Goal: Information Seeking & Learning: Learn about a topic

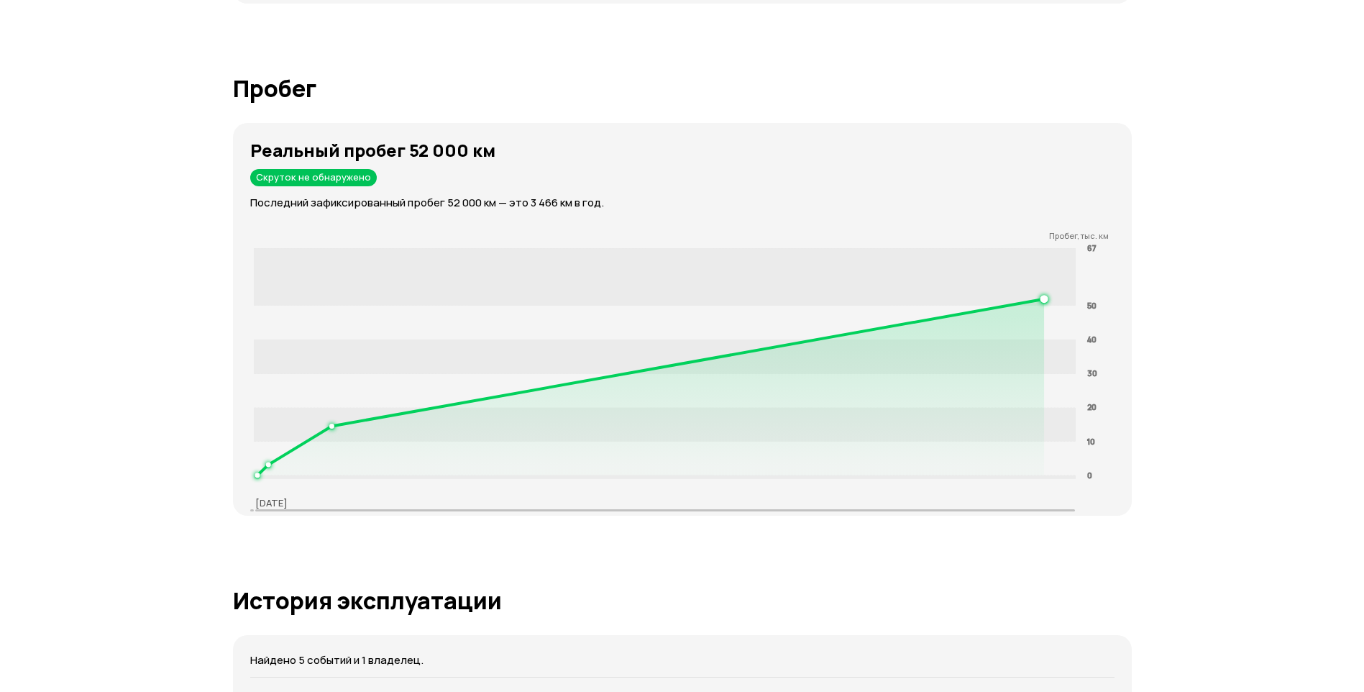
scroll to position [1869, 0]
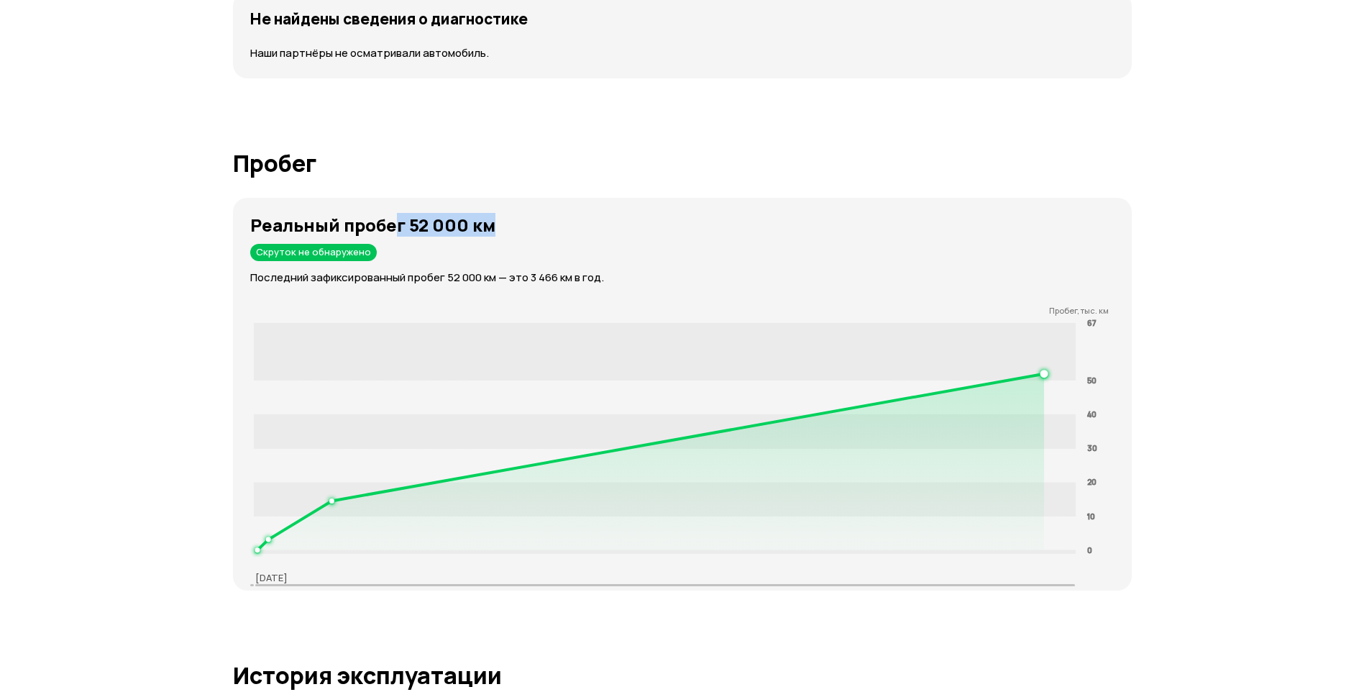
drag, startPoint x: 397, startPoint y: 225, endPoint x: 536, endPoint y: 234, distance: 139.8
click at [536, 234] on h3 "Реальный пробег 52 000 км" at bounding box center [690, 225] width 881 height 20
drag, startPoint x: 536, startPoint y: 234, endPoint x: 444, endPoint y: 230, distance: 92.1
click at [444, 230] on strong "Реальный пробег 52 000 км" at bounding box center [372, 225] width 245 height 24
click at [439, 234] on strong "Реальный пробег 52 000 км" at bounding box center [372, 225] width 245 height 24
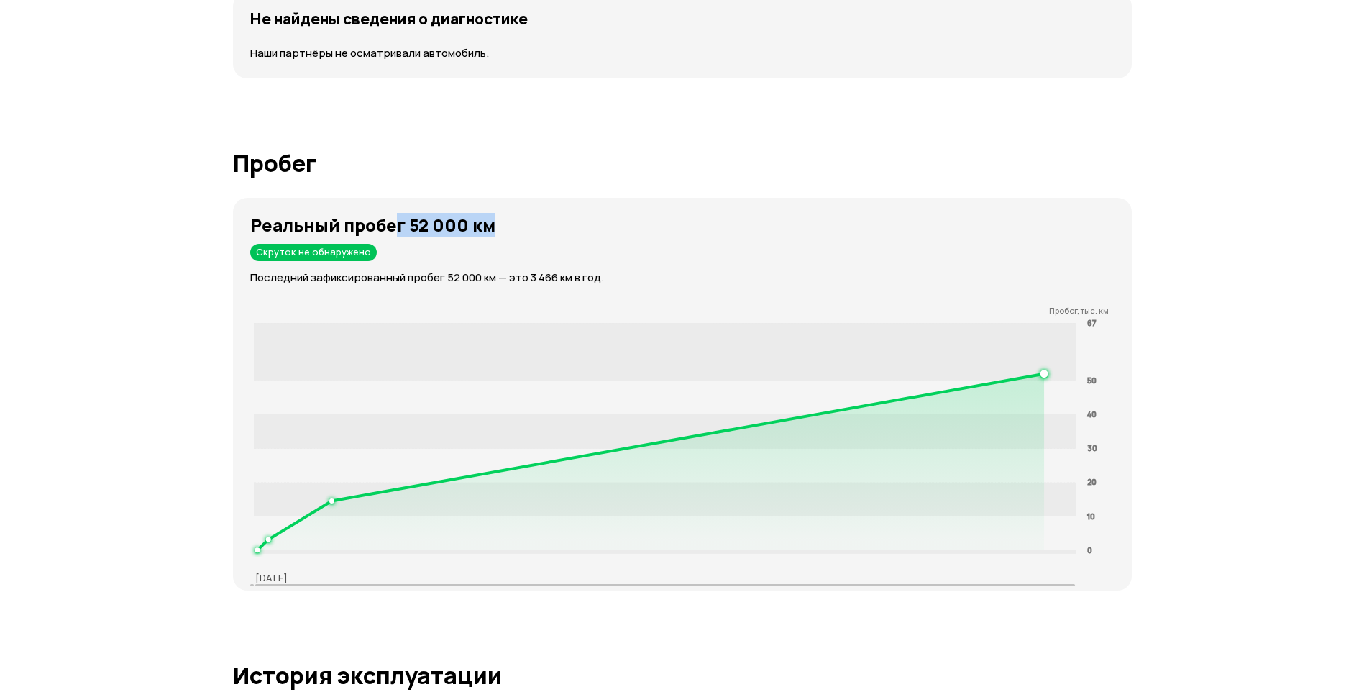
click at [441, 231] on strong "Реальный пробег 52 000 км" at bounding box center [372, 225] width 245 height 24
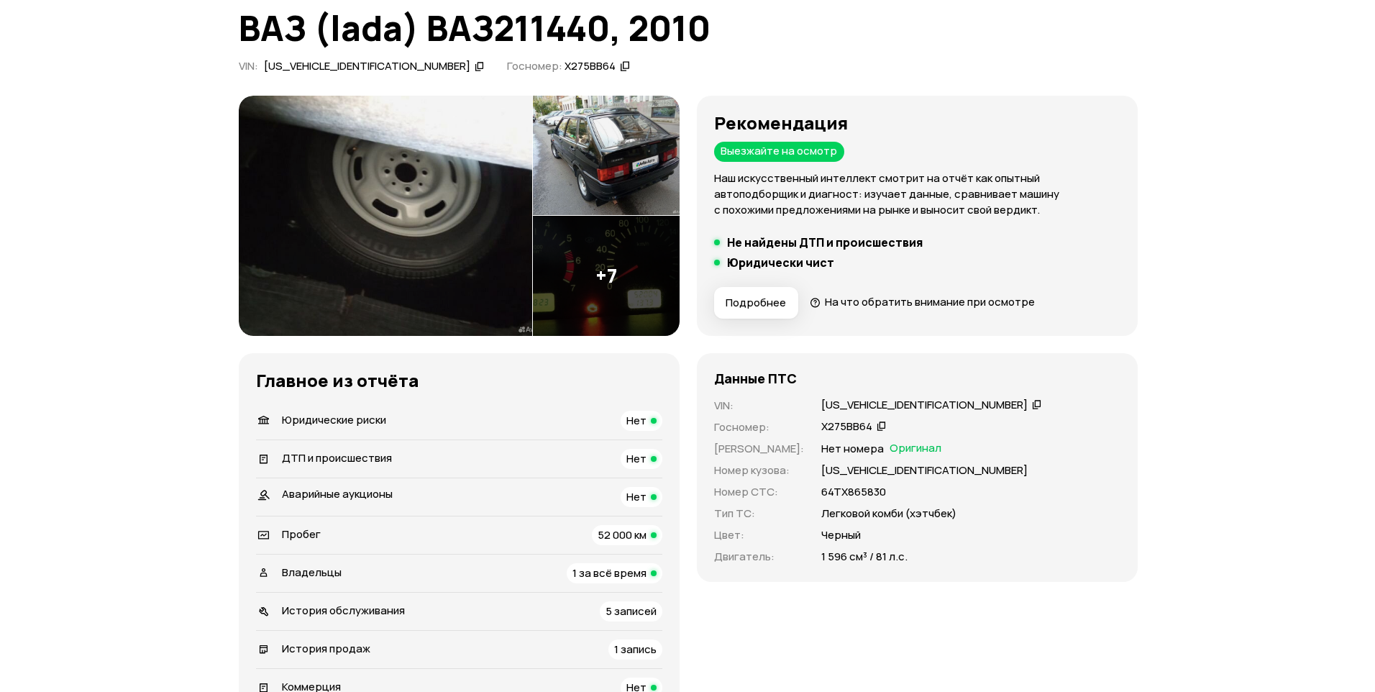
scroll to position [0, 0]
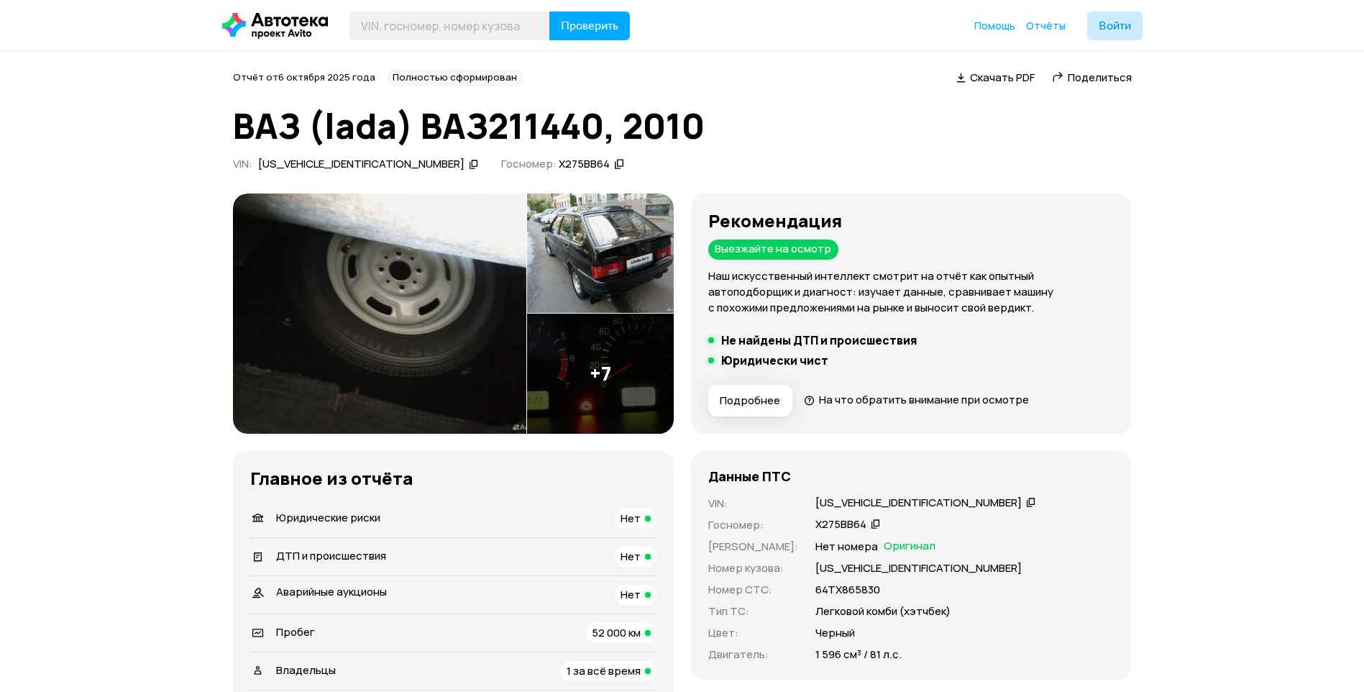
click at [455, 262] on img at bounding box center [379, 313] width 293 height 240
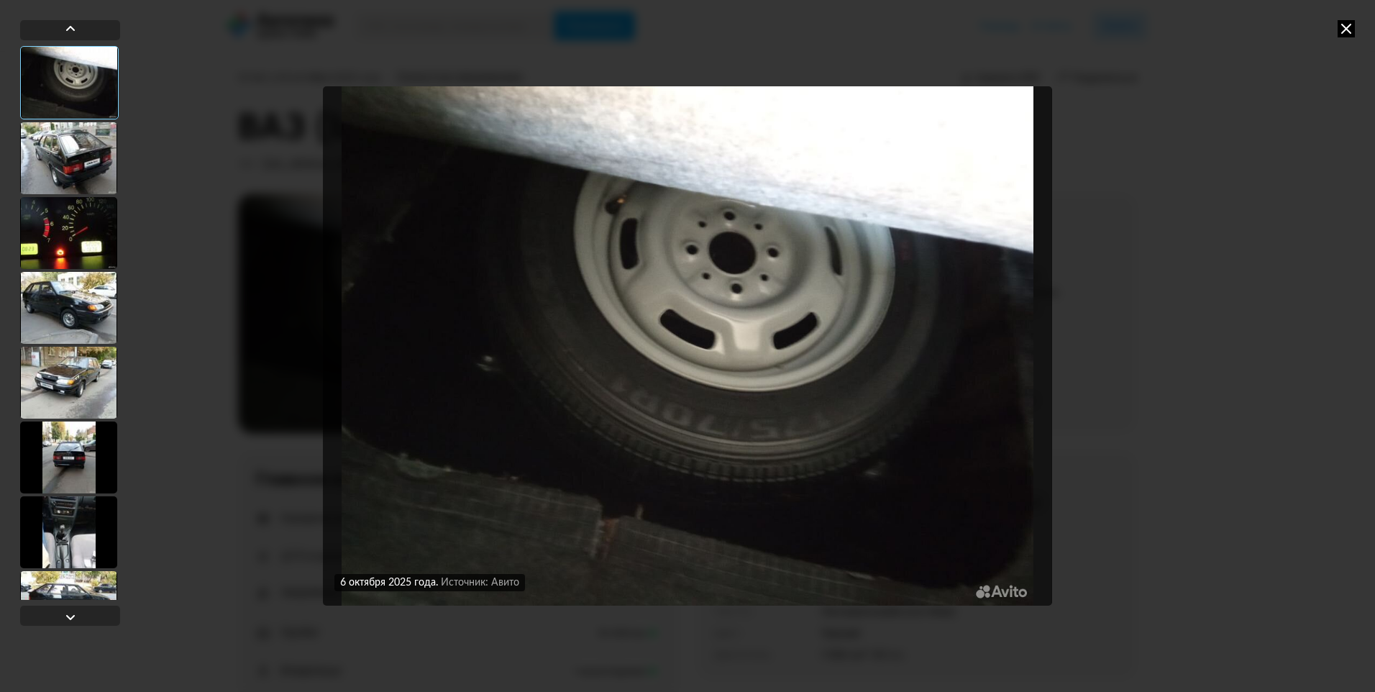
click at [67, 151] on div at bounding box center [68, 158] width 97 height 72
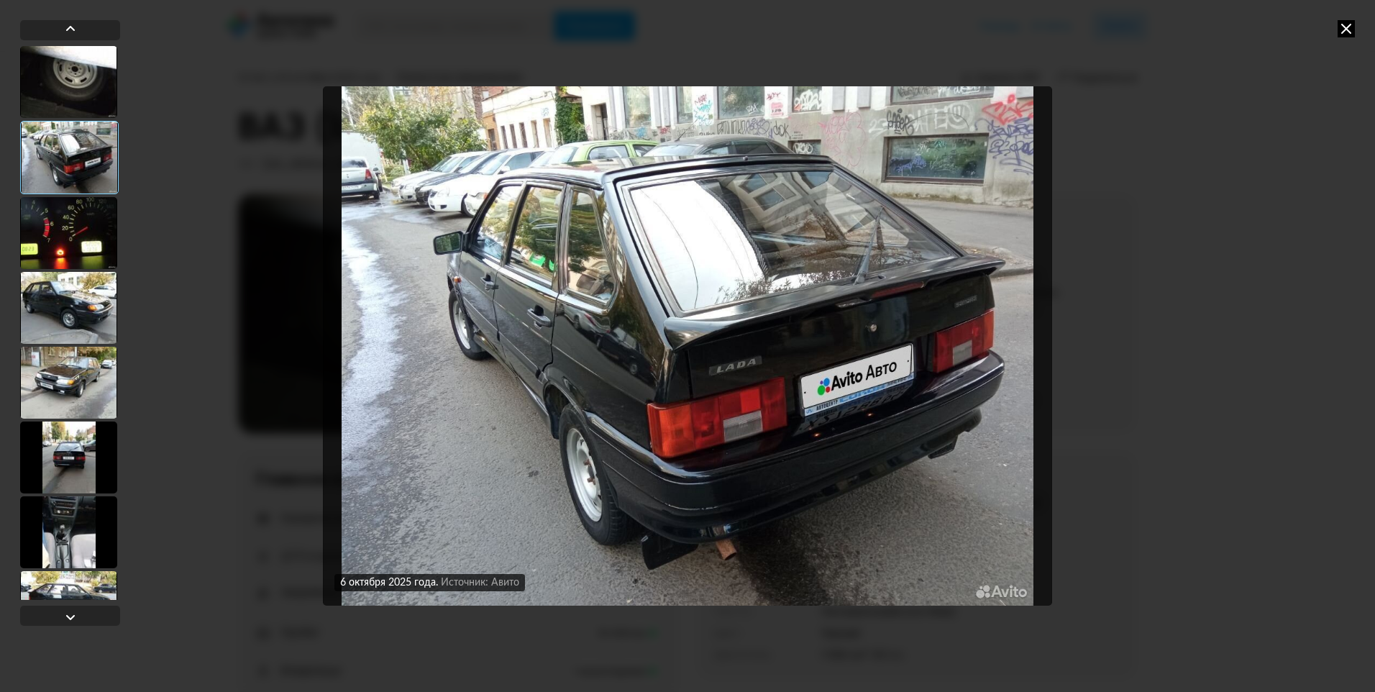
click at [90, 238] on div at bounding box center [68, 233] width 97 height 72
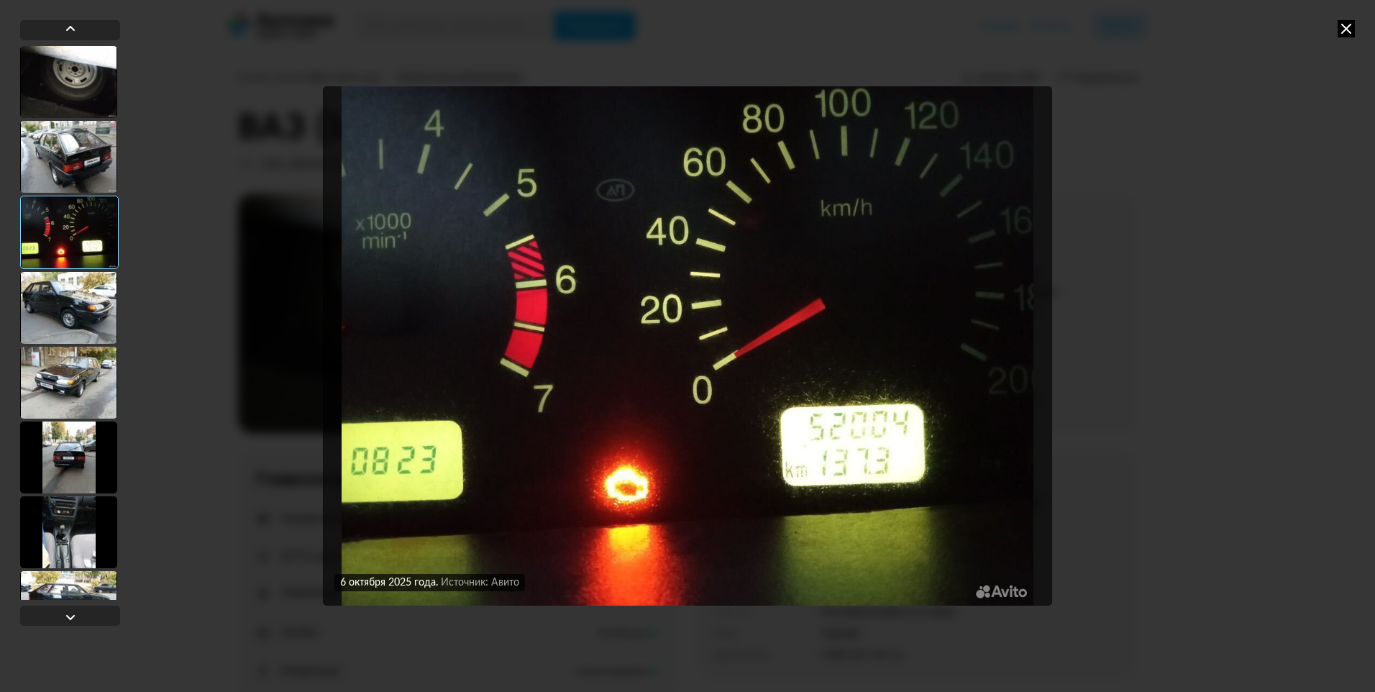
click at [70, 305] on div at bounding box center [68, 308] width 97 height 72
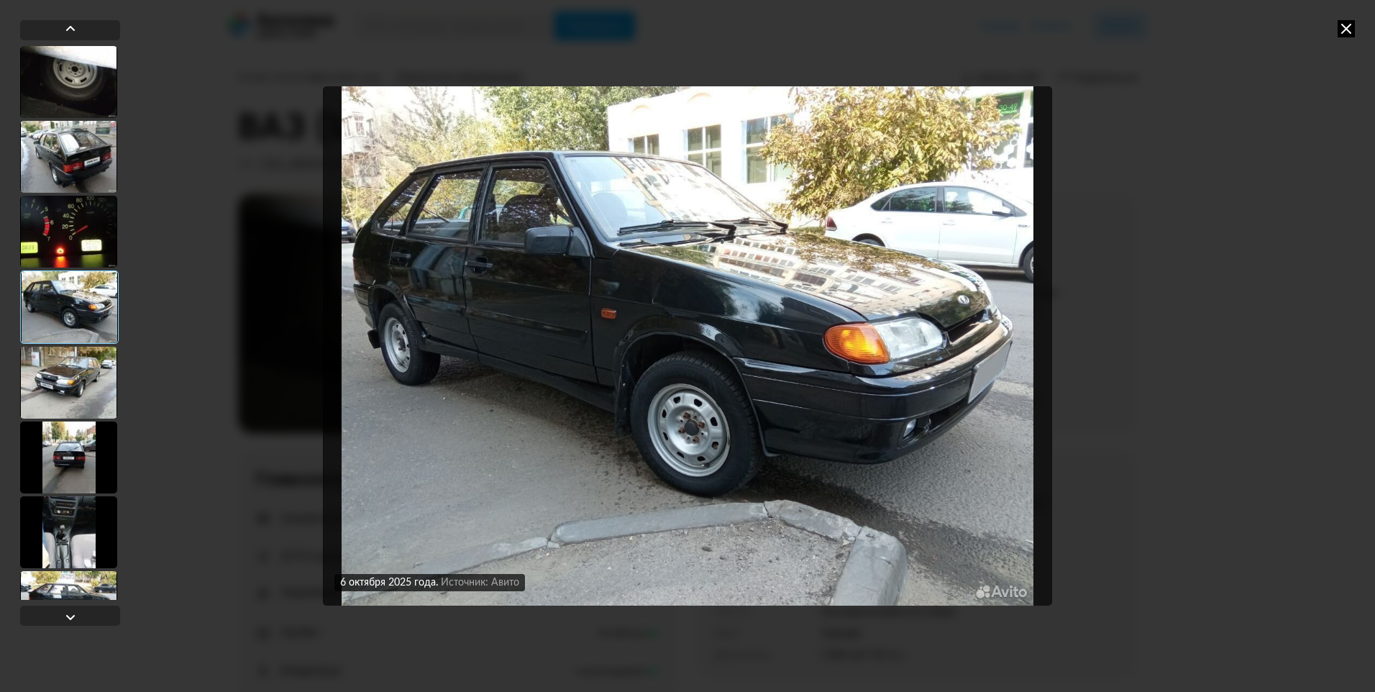
click at [81, 383] on div at bounding box center [68, 383] width 97 height 72
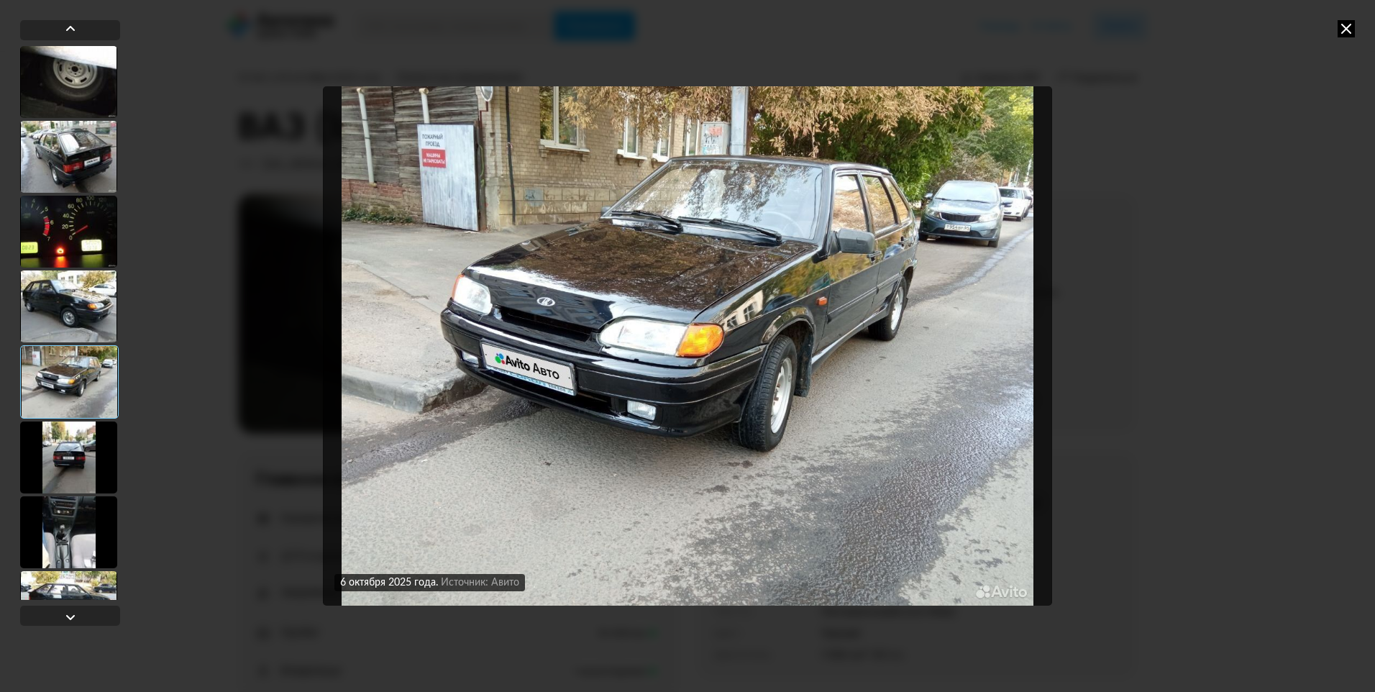
click at [98, 446] on div at bounding box center [68, 457] width 97 height 72
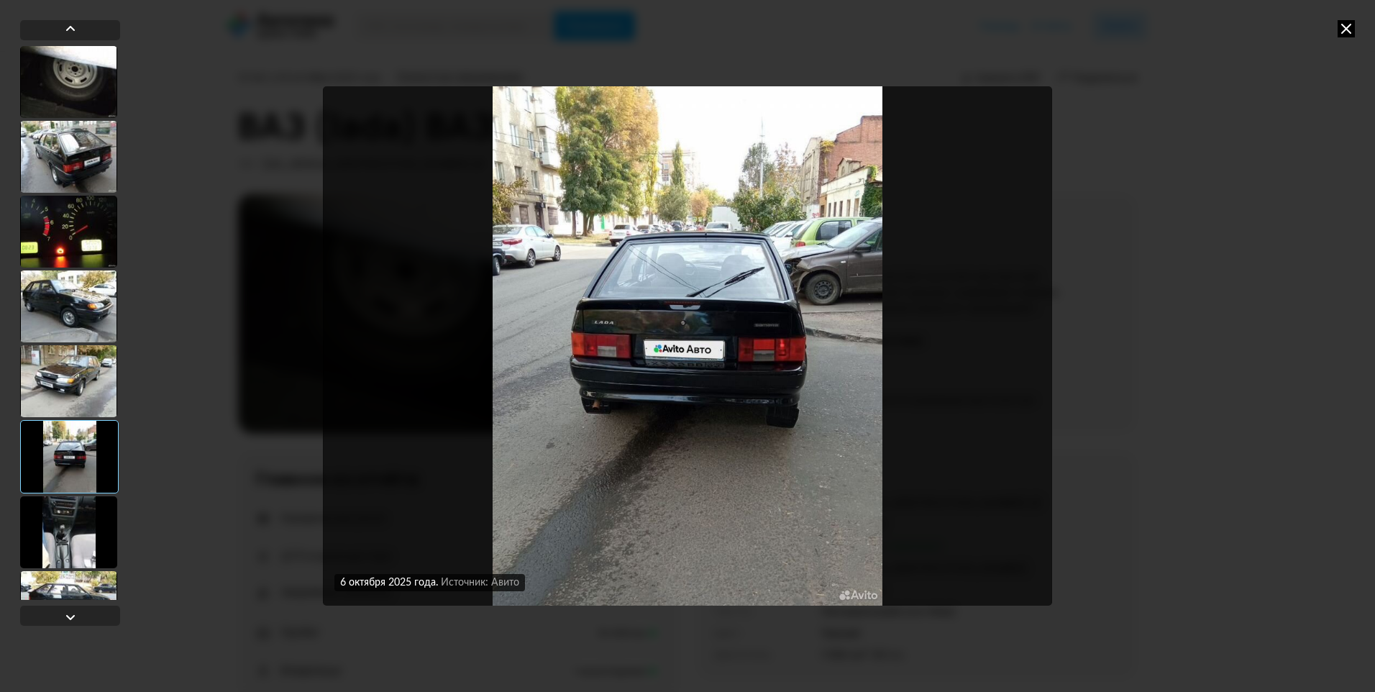
click at [82, 526] on div at bounding box center [68, 532] width 97 height 72
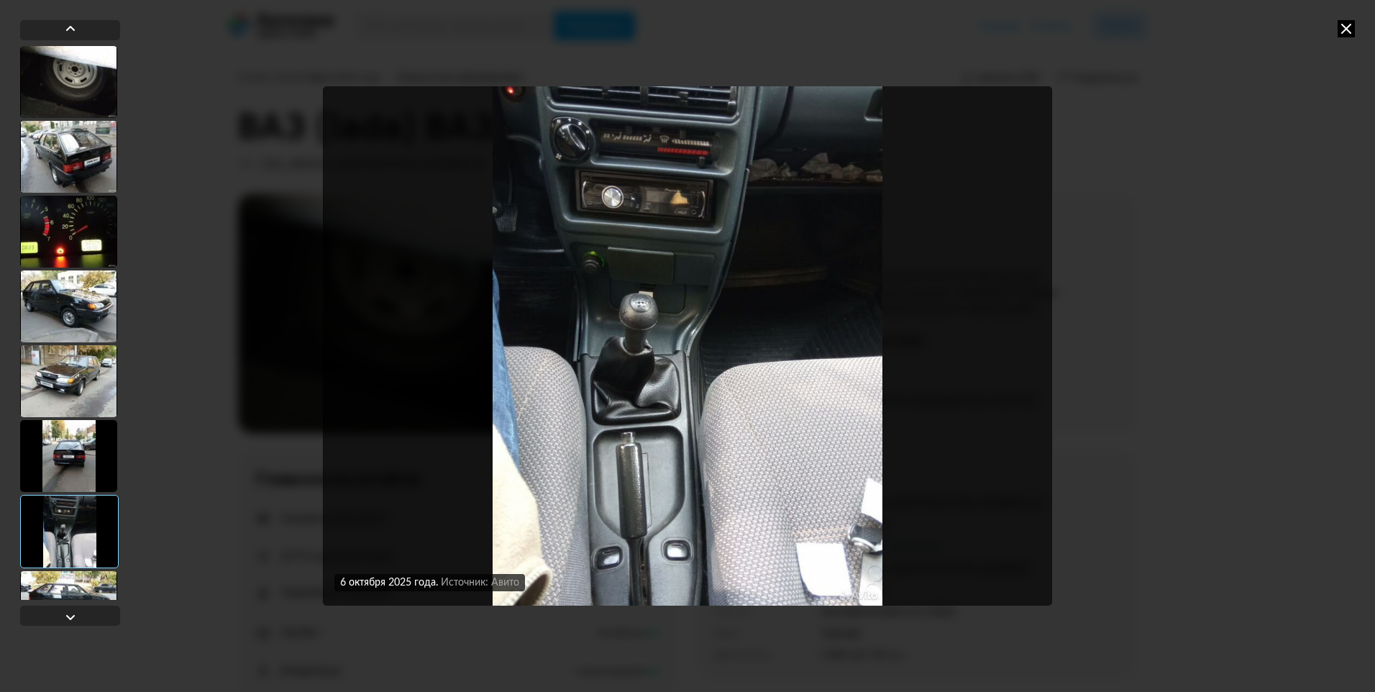
click at [116, 466] on div at bounding box center [68, 456] width 97 height 72
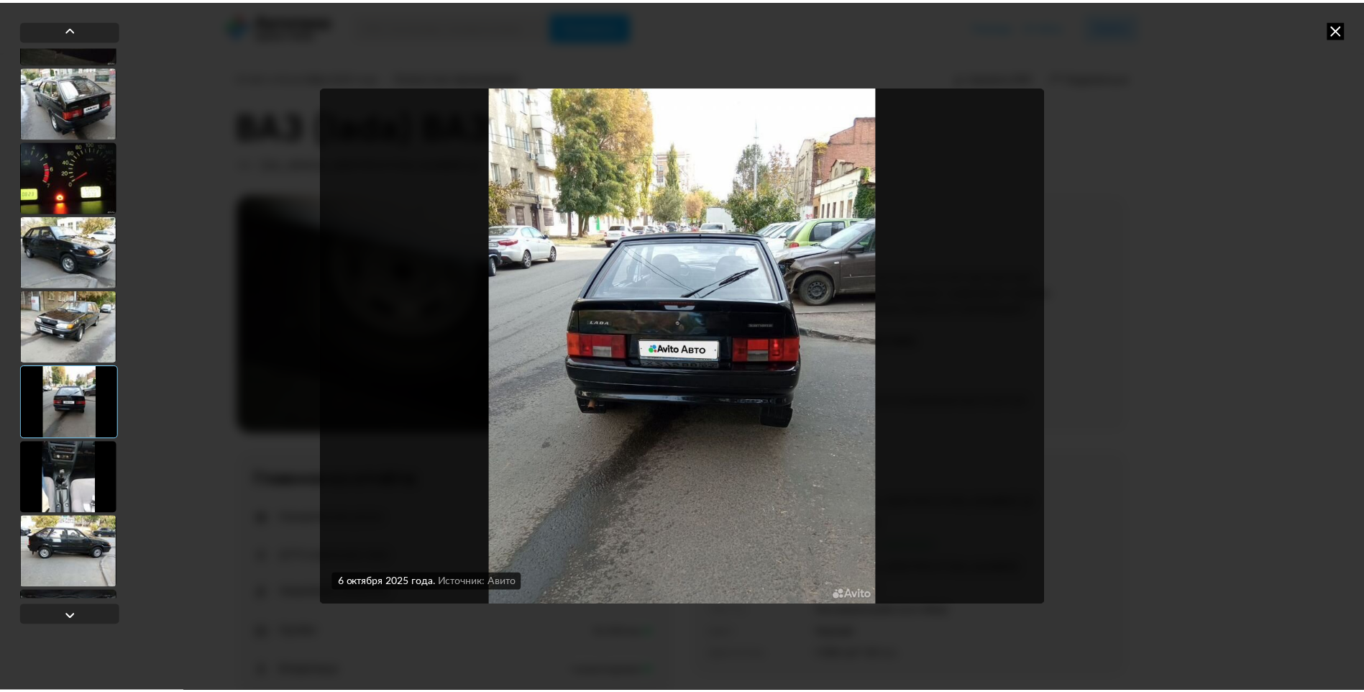
scroll to position [196, 0]
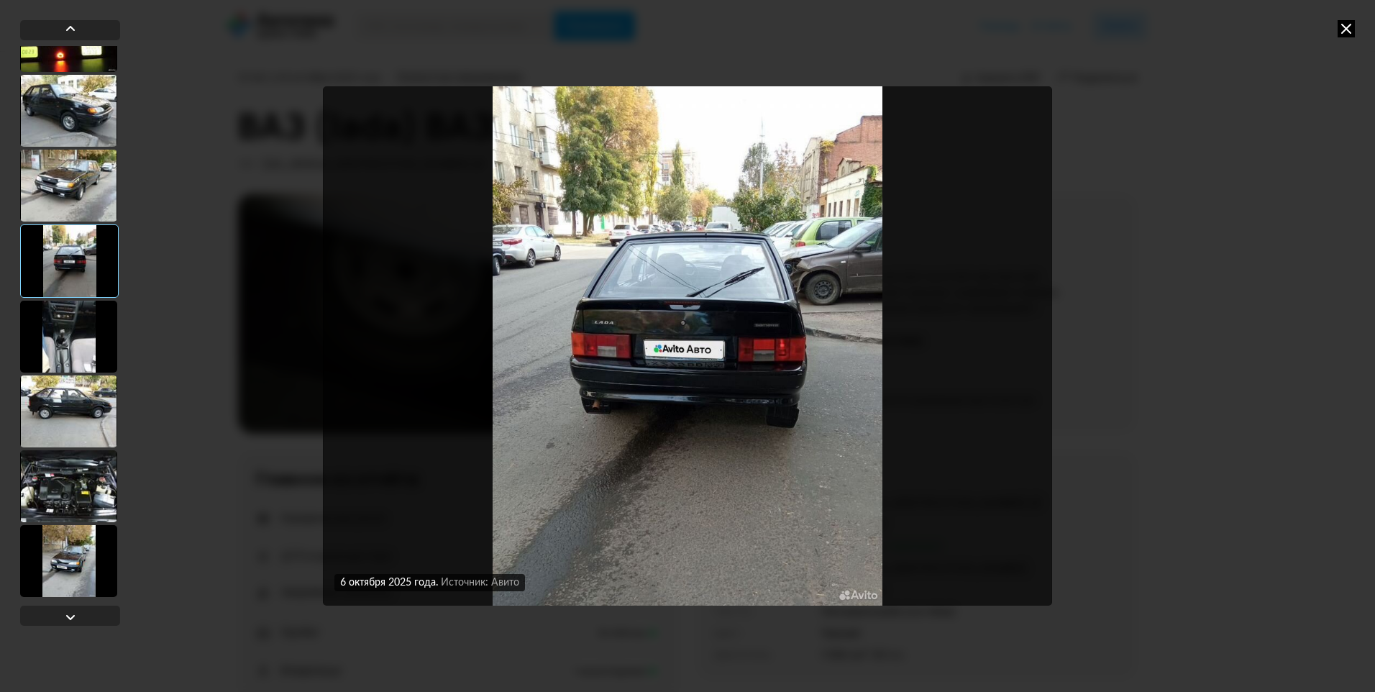
click at [81, 410] on div at bounding box center [68, 411] width 97 height 72
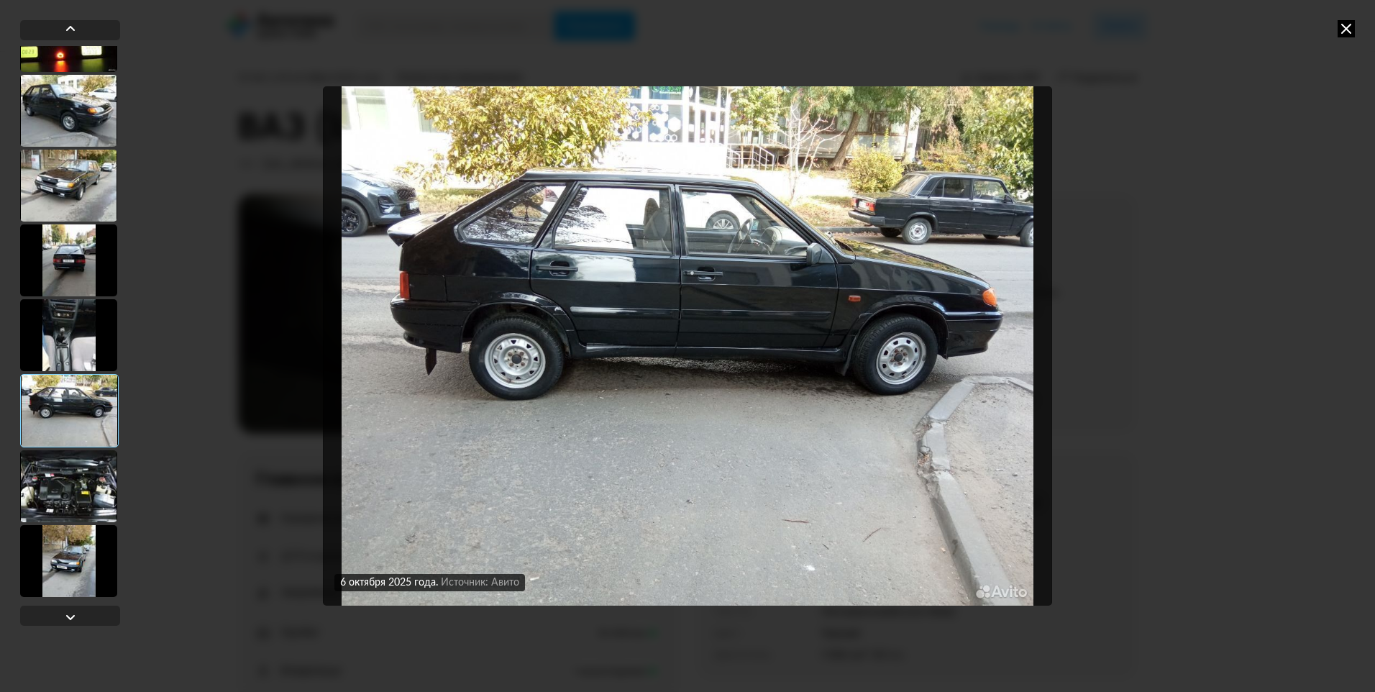
click at [70, 490] on div at bounding box center [68, 486] width 97 height 72
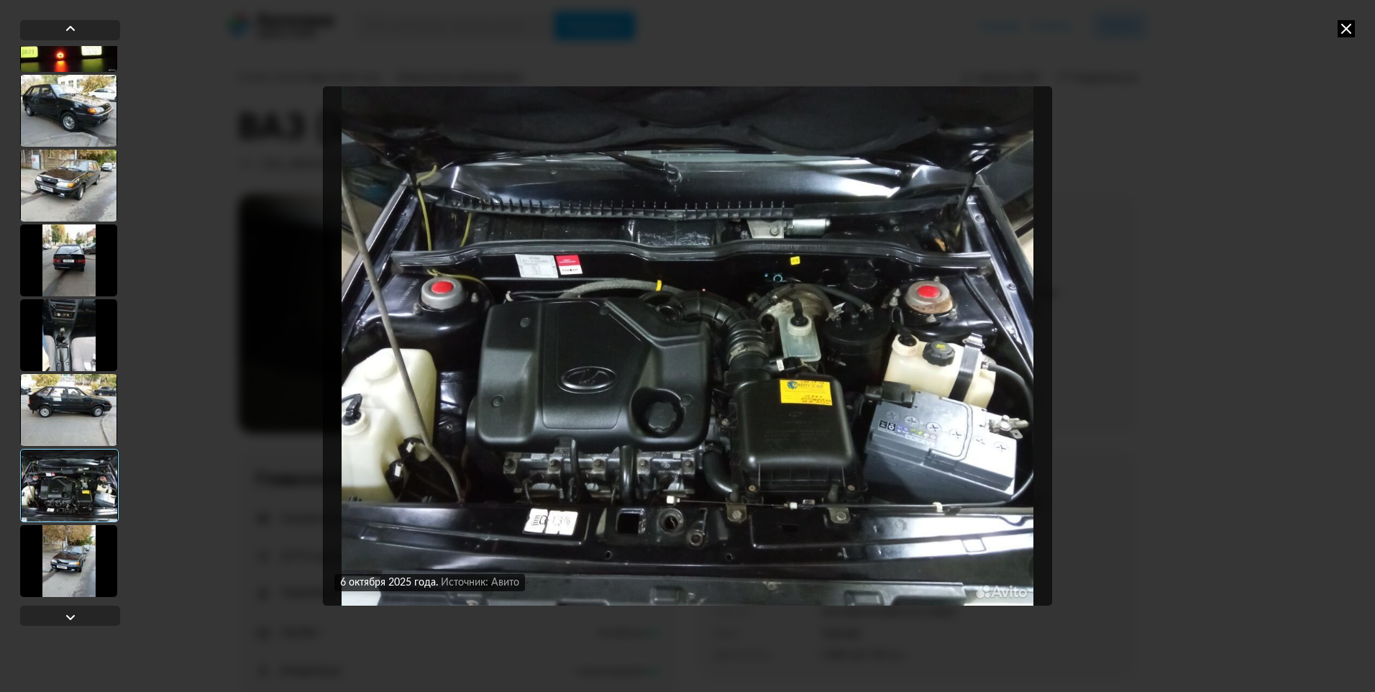
click at [1339, 32] on icon at bounding box center [1345, 28] width 17 height 17
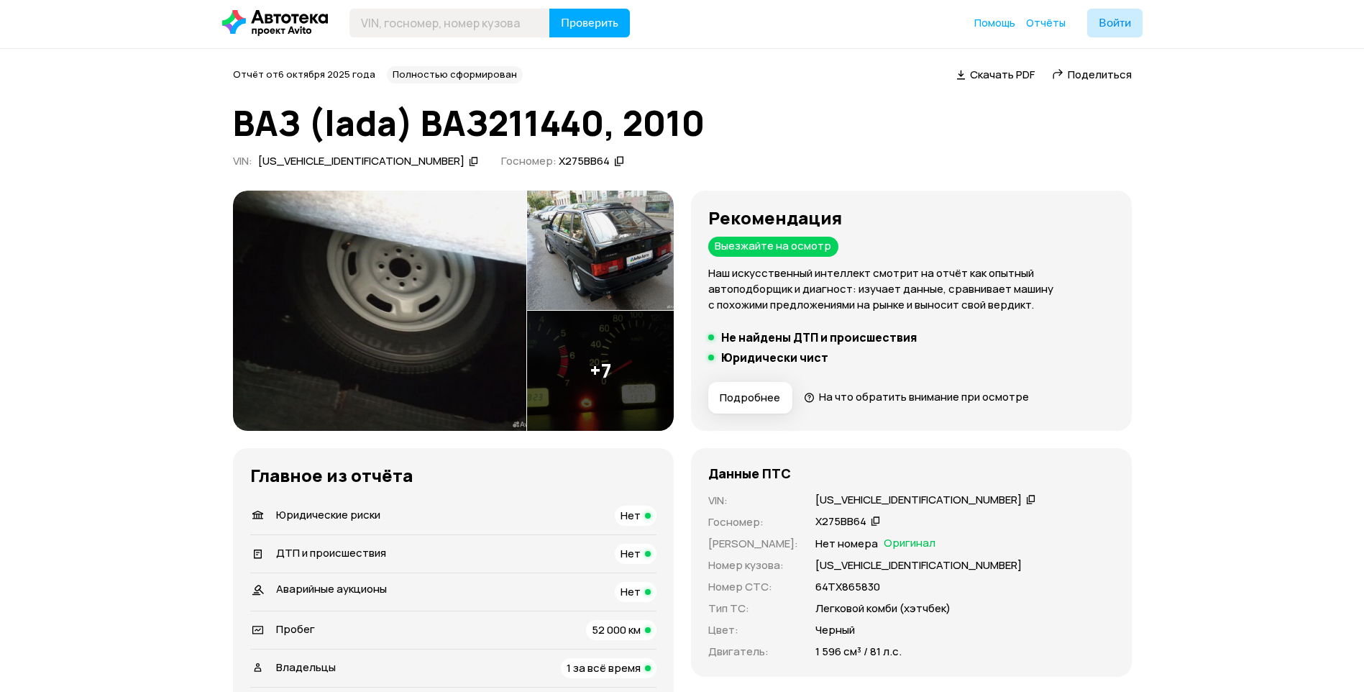
scroll to position [0, 0]
